Goal: Information Seeking & Learning: Understand process/instructions

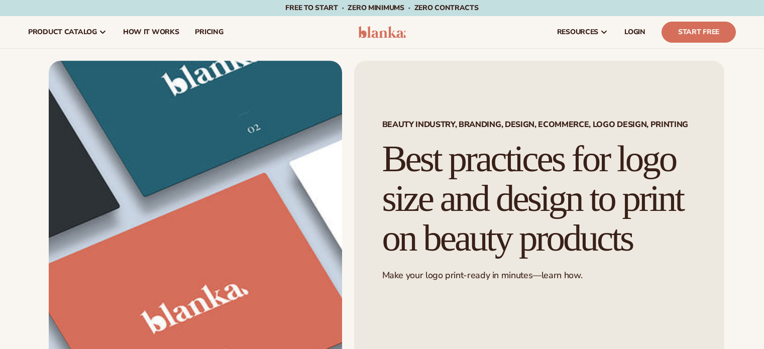
scroll to position [201, 0]
click at [126, 39] on link "How It Works" at bounding box center [151, 32] width 72 height 32
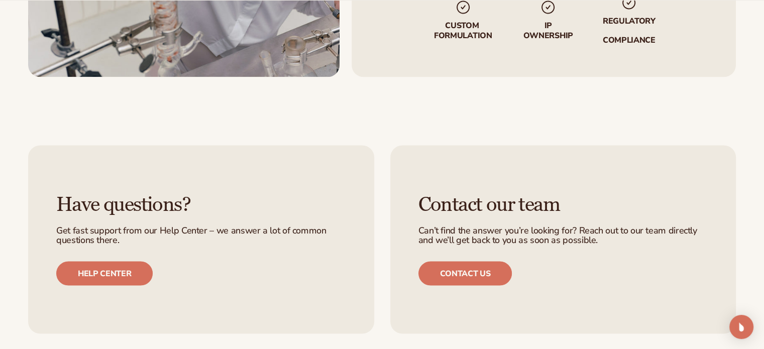
scroll to position [1858, 0]
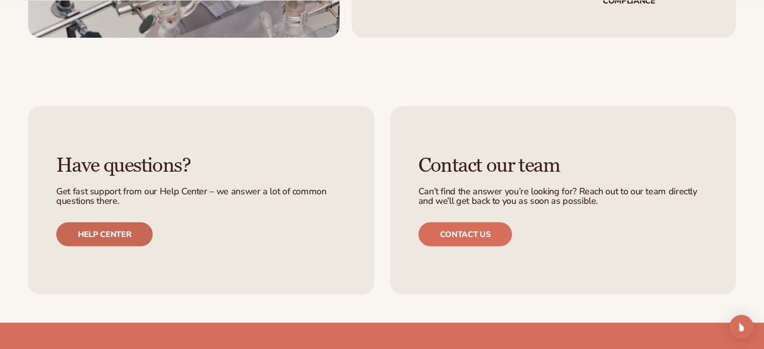
click at [128, 234] on link "Help center" at bounding box center [104, 234] width 96 height 24
